Goal: Task Accomplishment & Management: Manage account settings

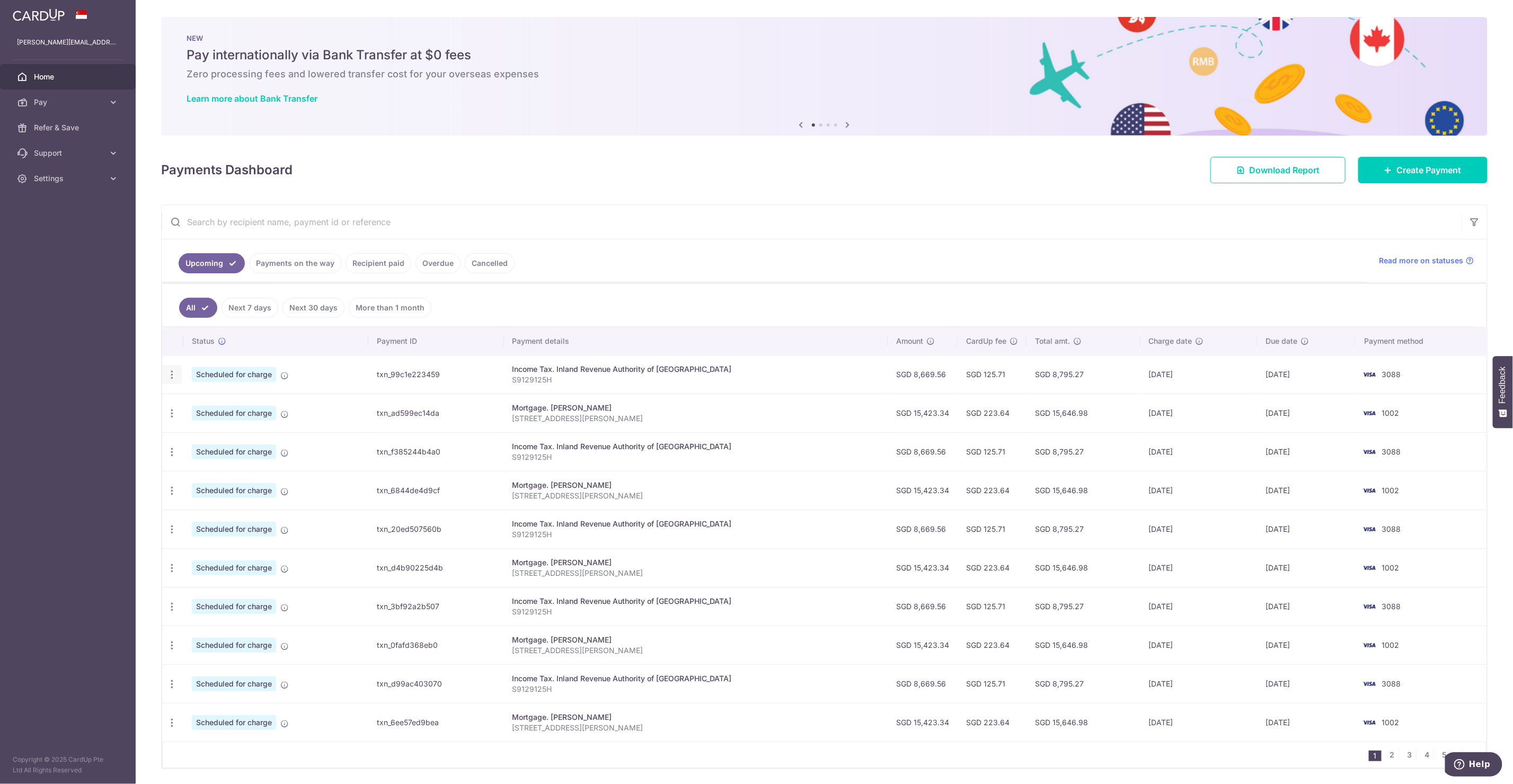
click at [178, 370] on div "Update payment Cancel payment" at bounding box center [172, 375] width 19 height 19
click at [169, 374] on icon "button" at bounding box center [172, 375] width 11 height 11
click at [220, 406] on span "Update payment" at bounding box center [228, 404] width 72 height 13
radio input "true"
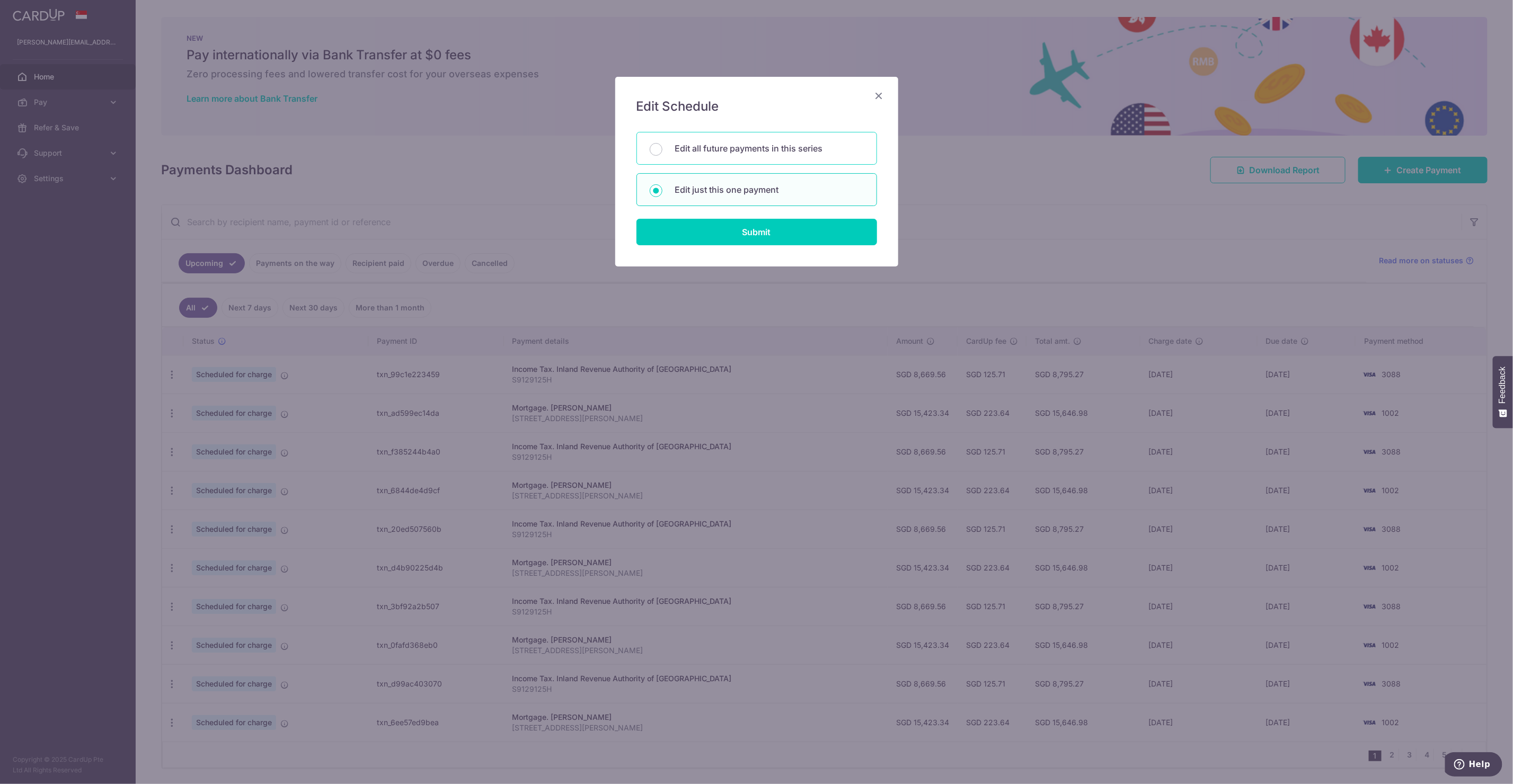
click at [754, 154] on div "Edit all future payments in this series" at bounding box center [757, 149] width 241 height 33
radio input "true"
click at [766, 237] on input "Submit" at bounding box center [757, 232] width 241 height 26
radio input "true"
type input "8,669.56"
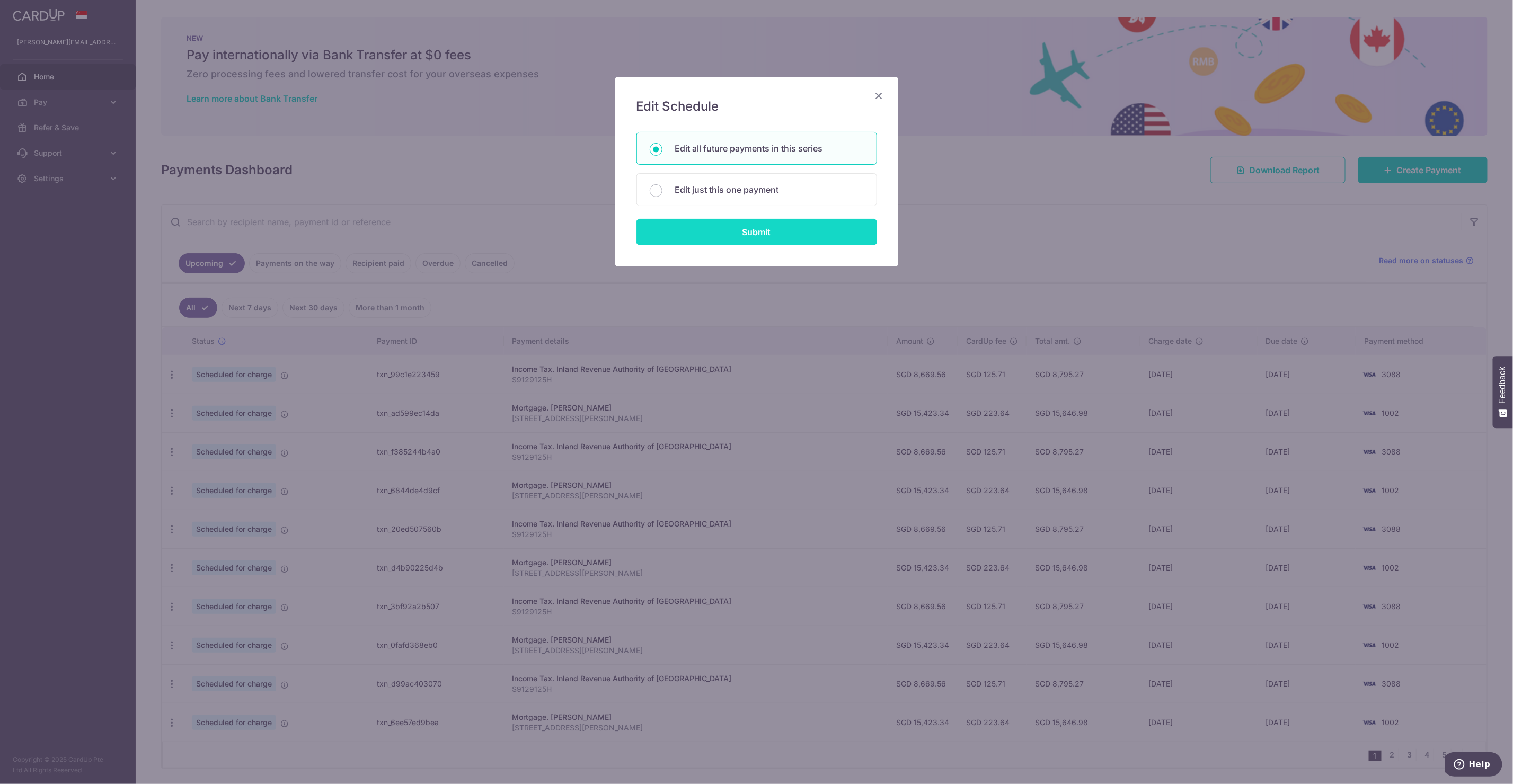
type input "S9129125H"
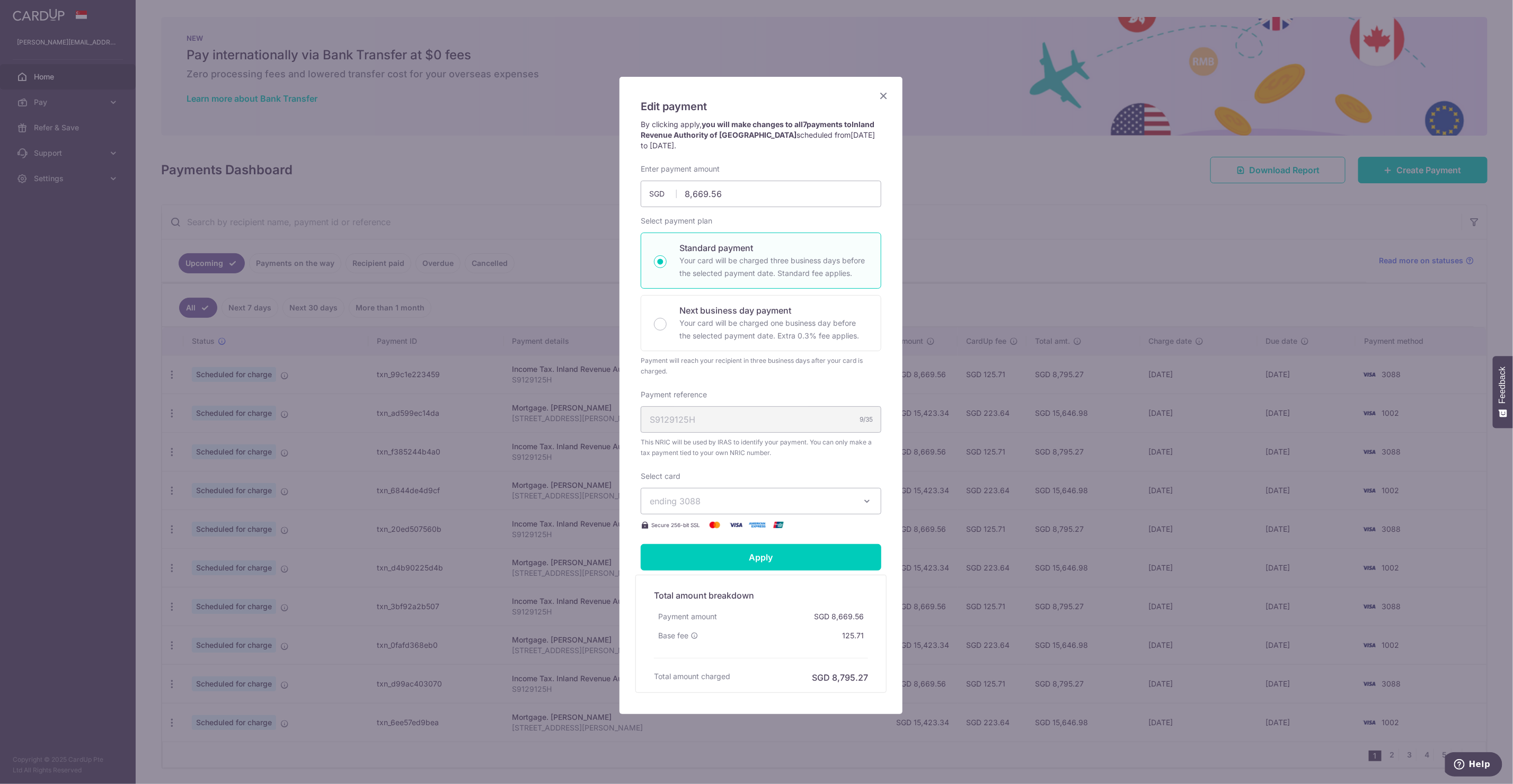
click at [734, 501] on span "ending 3088" at bounding box center [751, 502] width 203 height 13
click at [693, 579] on span "**** 1002" at bounding box center [695, 577] width 39 height 13
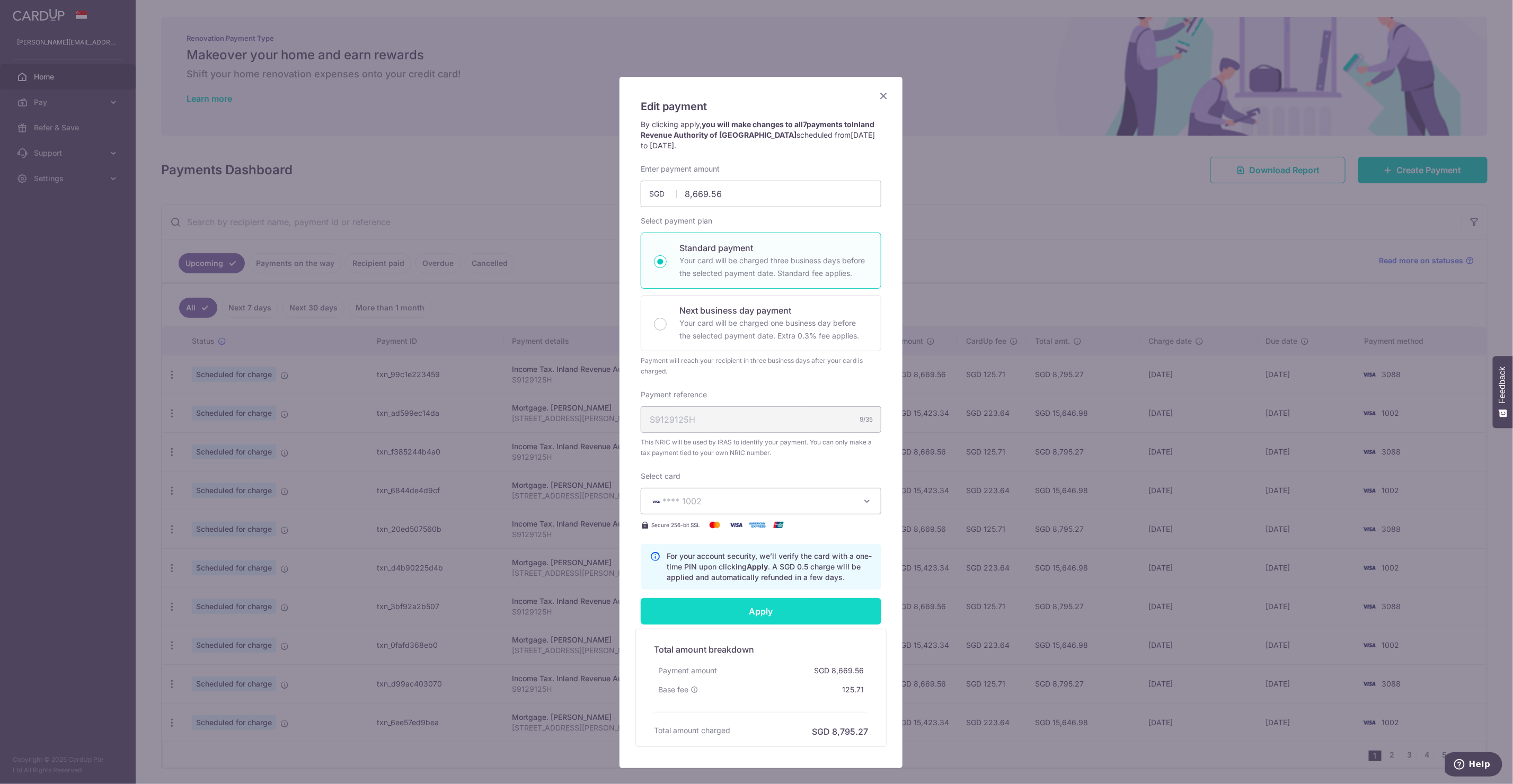
click at [770, 610] on input "Apply" at bounding box center [761, 611] width 241 height 26
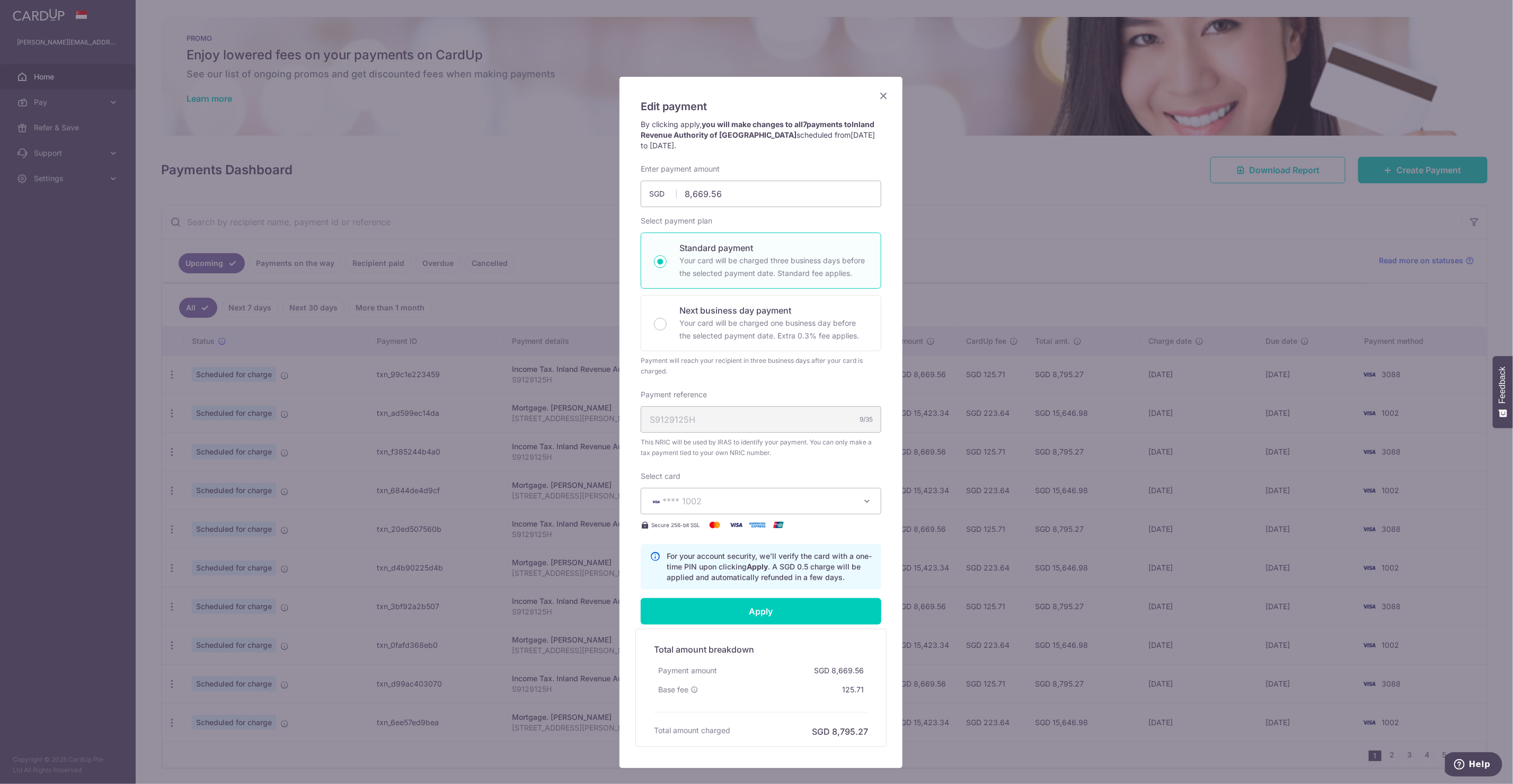
type input "Successfully Applied"
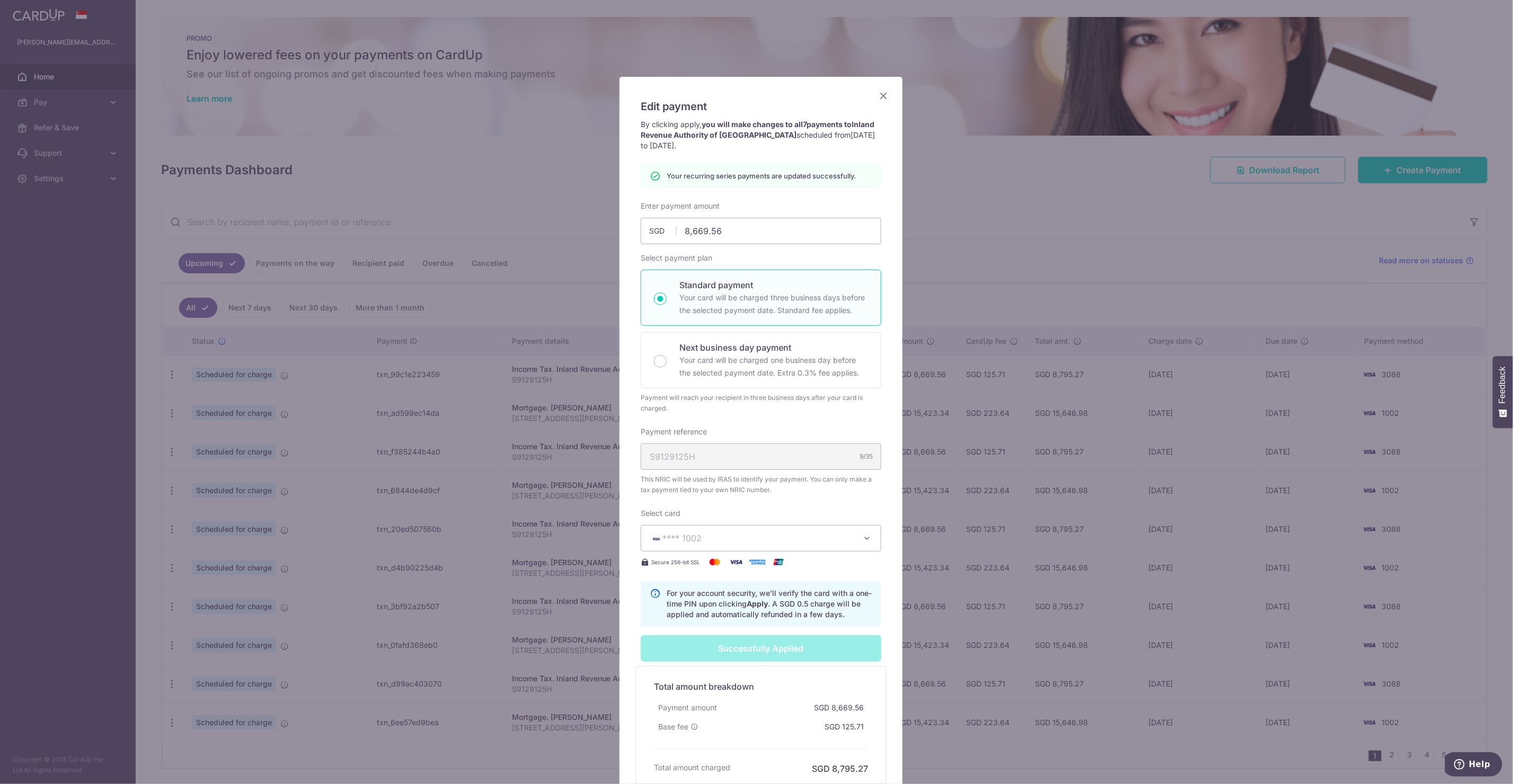
click at [1019, 375] on div "Edit payment By clicking apply, you will make changes to all 7 payments to Inla…" at bounding box center [757, 392] width 1513 height 784
